Goal: Task Accomplishment & Management: Manage account settings

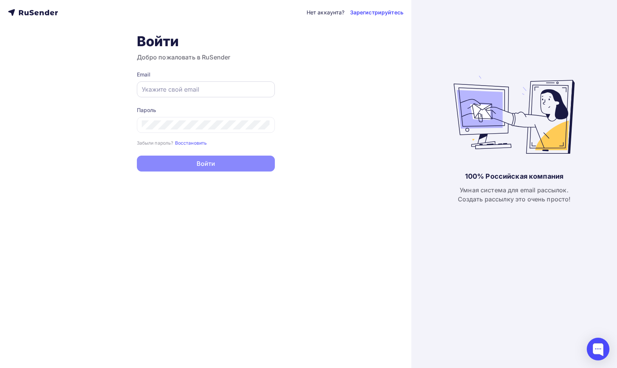
click at [190, 93] on input "text" at bounding box center [206, 89] width 128 height 9
type input "[EMAIL_ADDRESS][DOMAIN_NAME]"
click at [161, 131] on div at bounding box center [206, 125] width 138 height 16
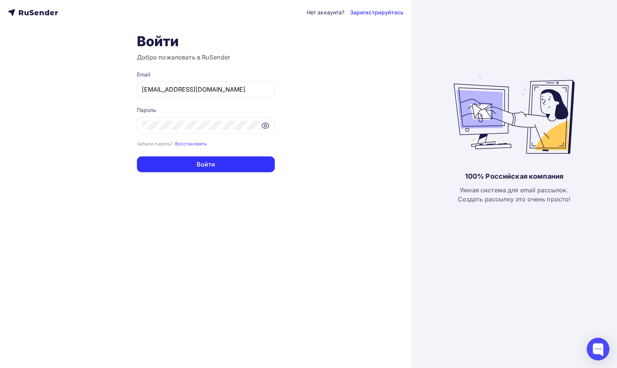
drag, startPoint x: 184, startPoint y: 166, endPoint x: 194, endPoint y: 182, distance: 17.8
click at [184, 166] on button "Войти" at bounding box center [206, 164] width 138 height 16
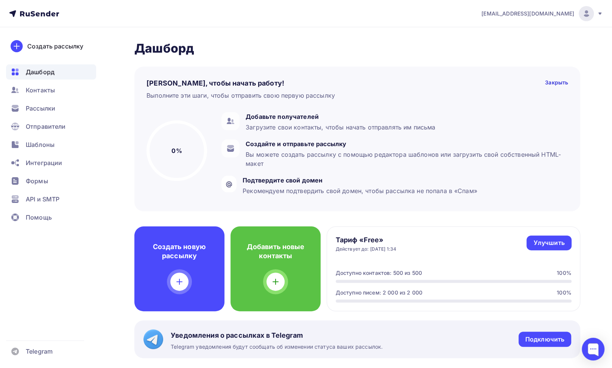
click at [601, 8] on div "[EMAIL_ADDRESS][DOMAIN_NAME]" at bounding box center [541, 13] width 121 height 15
click at [516, 35] on link "Аккаунт" at bounding box center [534, 33] width 127 height 15
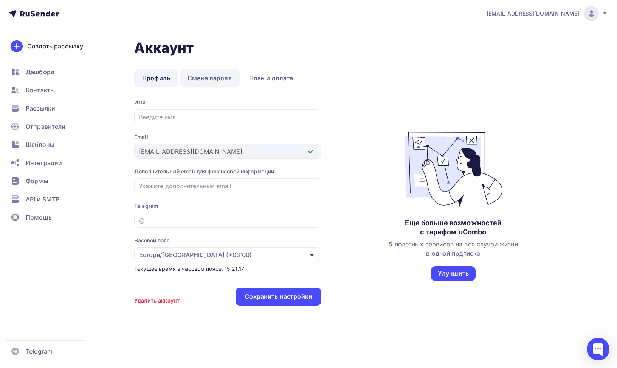
click at [224, 78] on link "Смена пароля" at bounding box center [210, 77] width 60 height 17
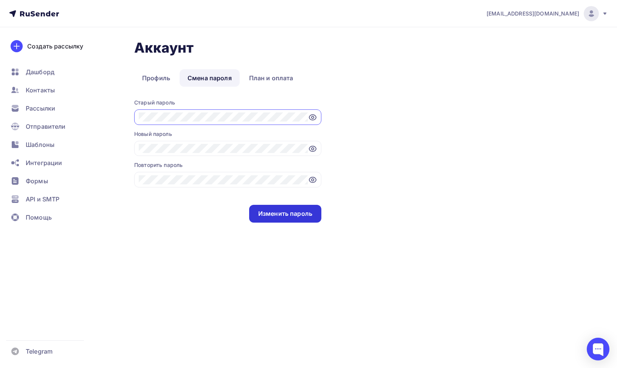
click at [291, 213] on div "Изменить пароль" at bounding box center [285, 213] width 54 height 9
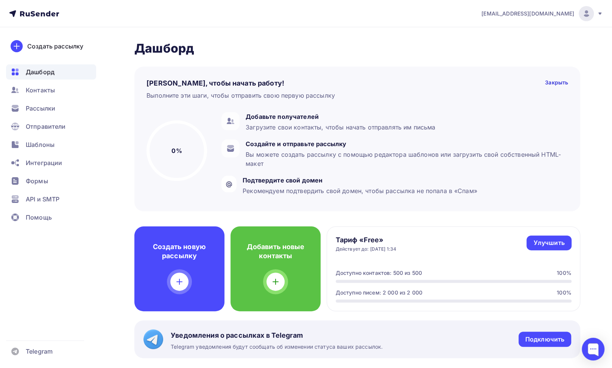
click at [598, 17] on div "[EMAIL_ADDRESS][DOMAIN_NAME]" at bounding box center [541, 13] width 121 height 15
click at [47, 106] on span "Рассылки" at bounding box center [41, 108] width 30 height 9
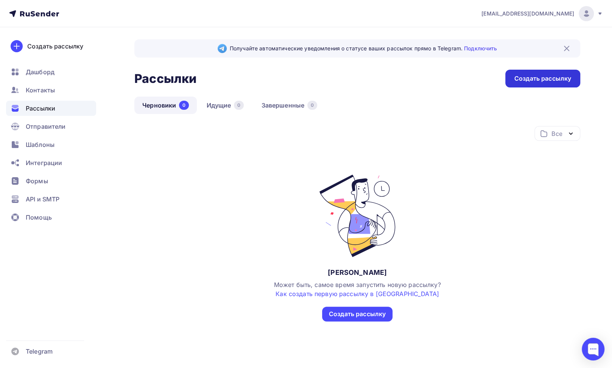
click at [555, 79] on div "Создать рассылку" at bounding box center [542, 78] width 57 height 9
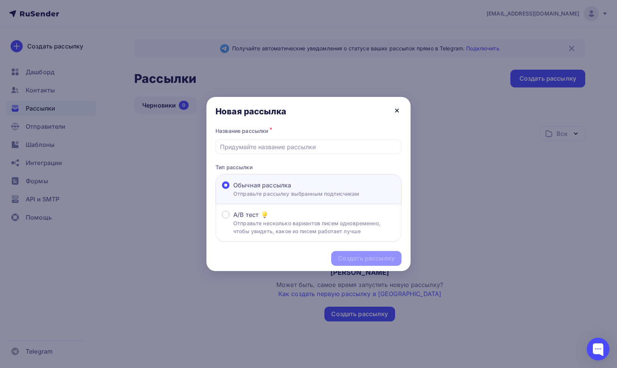
click at [394, 109] on icon at bounding box center [397, 110] width 9 height 9
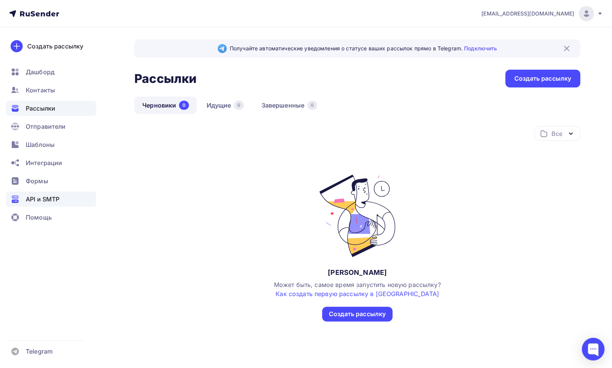
click at [43, 200] on span "API и SMTP" at bounding box center [43, 198] width 34 height 9
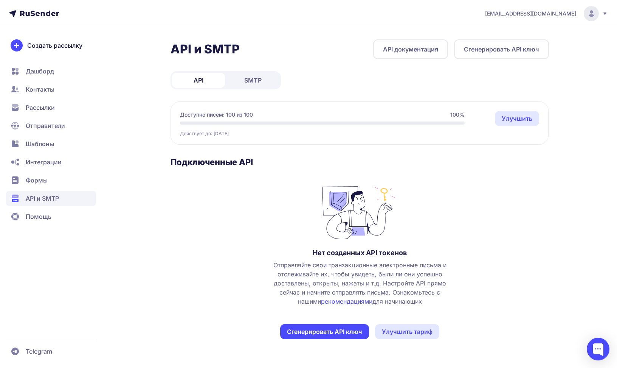
click at [71, 46] on span "Создать рассылку" at bounding box center [54, 45] width 55 height 9
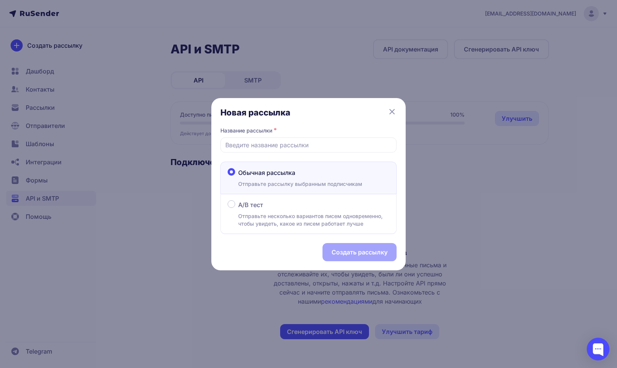
click at [395, 114] on icon at bounding box center [392, 111] width 9 height 9
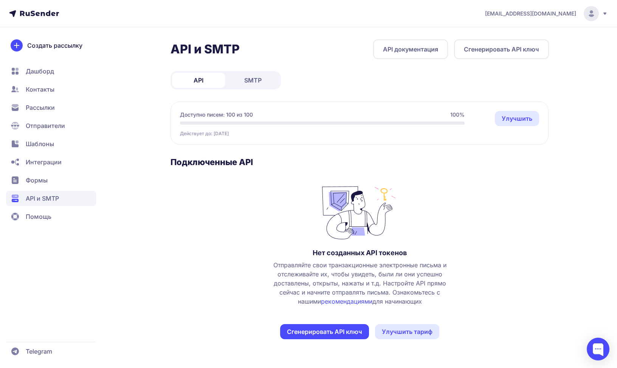
click at [607, 12] on icon at bounding box center [605, 14] width 6 height 6
click at [521, 31] on link "Аккаунт" at bounding box center [540, 37] width 127 height 15
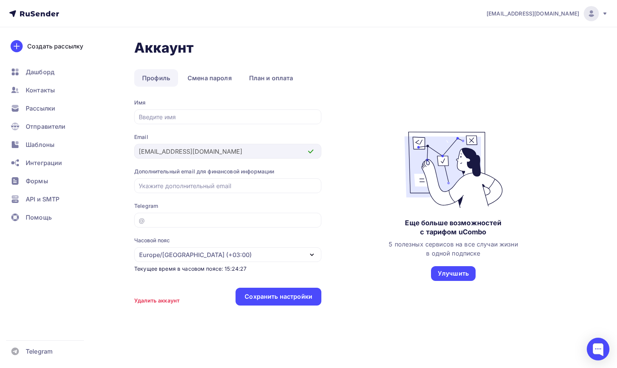
click at [159, 75] on link "Профиль" at bounding box center [156, 77] width 44 height 17
click at [605, 12] on icon at bounding box center [605, 13] width 3 height 2
click at [507, 48] on span "[DEMOGRAPHIC_DATA]" at bounding box center [529, 48] width 69 height 9
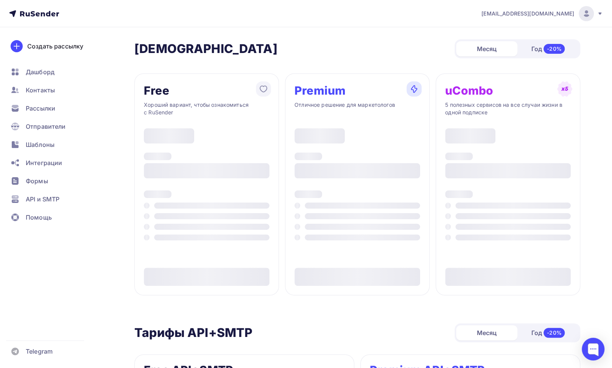
type input "500"
type input "100"
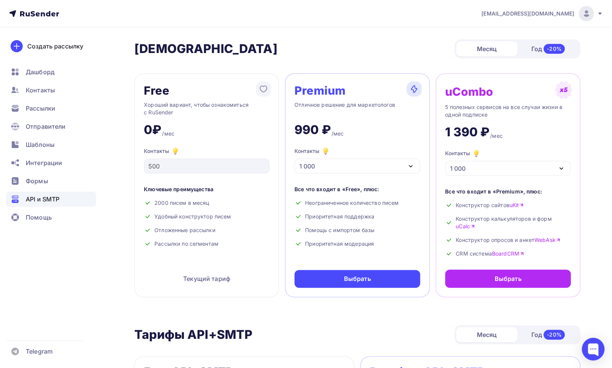
click at [50, 195] on span "API и SMTP" at bounding box center [43, 198] width 34 height 9
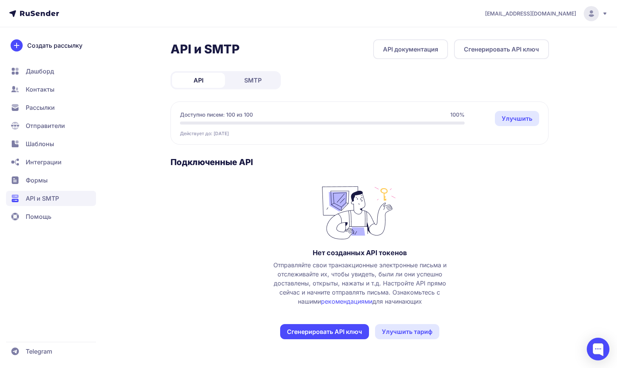
click at [48, 127] on span "Отправители" at bounding box center [45, 125] width 39 height 9
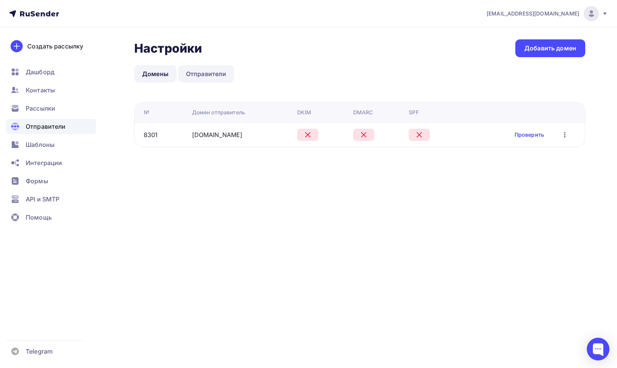
click at [205, 74] on link "Отправители" at bounding box center [206, 73] width 56 height 17
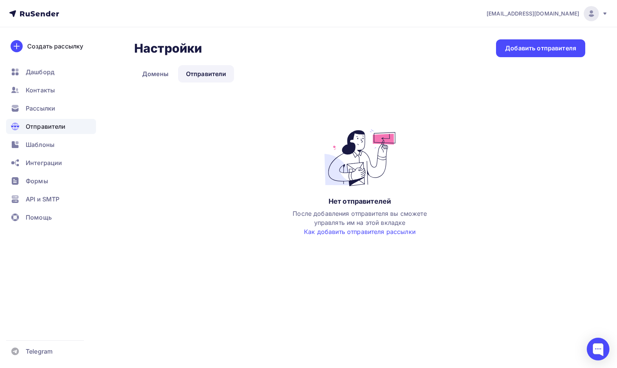
click at [152, 72] on link "Домены" at bounding box center [155, 73] width 42 height 17
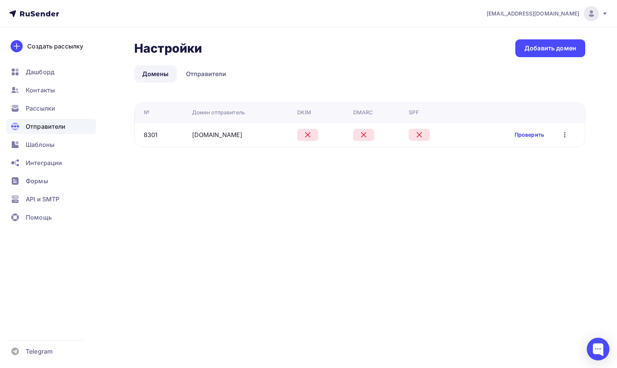
click at [527, 135] on link "Проверить" at bounding box center [530, 135] width 30 height 8
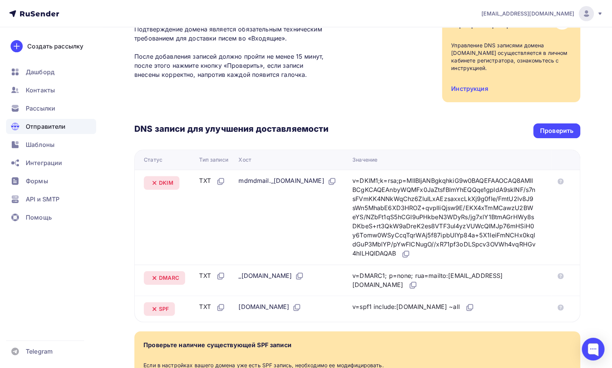
scroll to position [38, 0]
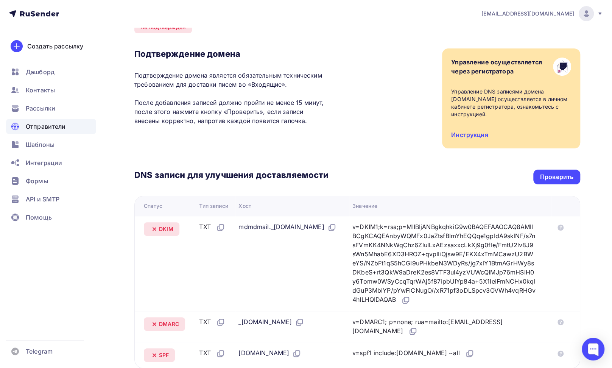
click at [54, 123] on span "Отправители" at bounding box center [46, 126] width 40 height 9
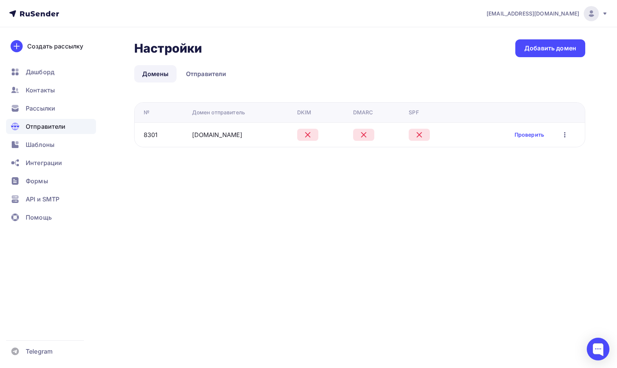
click at [53, 126] on span "Отправители" at bounding box center [46, 126] width 40 height 9
click at [49, 123] on span "Отправители" at bounding box center [46, 126] width 40 height 9
click at [531, 136] on link "Проверить" at bounding box center [530, 135] width 30 height 8
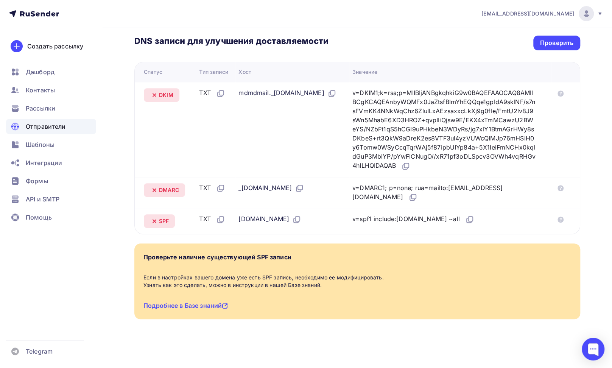
scroll to position [9, 0]
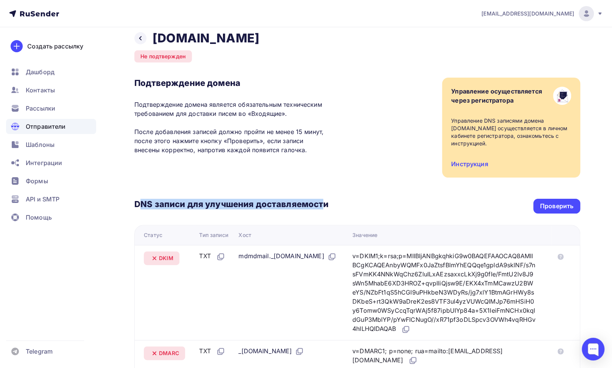
drag, startPoint x: 142, startPoint y: 203, endPoint x: 322, endPoint y: 204, distance: 180.5
click at [322, 204] on h3 "DNS записи для улучшения доставляемости" at bounding box center [231, 205] width 194 height 12
click at [151, 205] on h3 "DNS записи для улучшения доставляемости" at bounding box center [231, 205] width 194 height 12
drag, startPoint x: 140, startPoint y: 204, endPoint x: 358, endPoint y: 216, distance: 219.0
click at [322, 204] on h3 "DNS записи для улучшения доставляемости" at bounding box center [231, 205] width 194 height 12
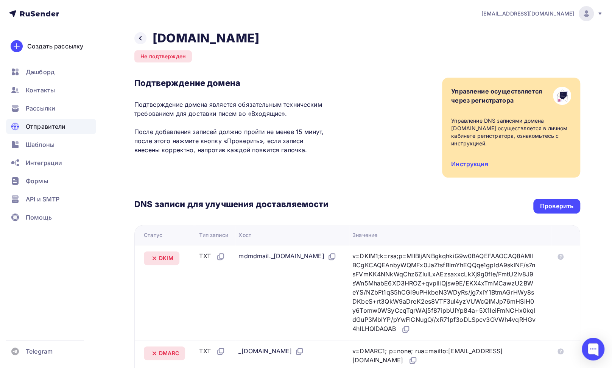
click at [407, 219] on div "DNS записи для улучшения доставляемости Проверить Статус Тип записи Хост Значен…" at bounding box center [357, 287] width 446 height 220
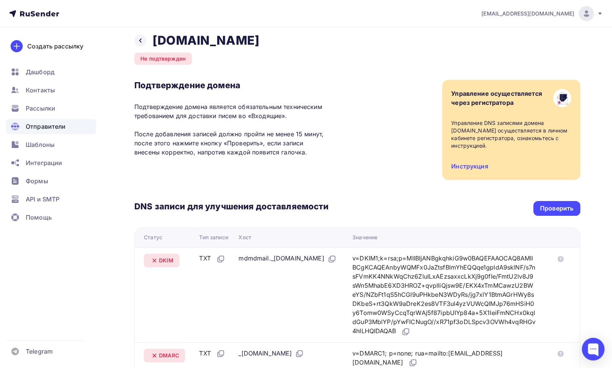
scroll to position [0, 0]
